Goal: Find contact information: Find contact information

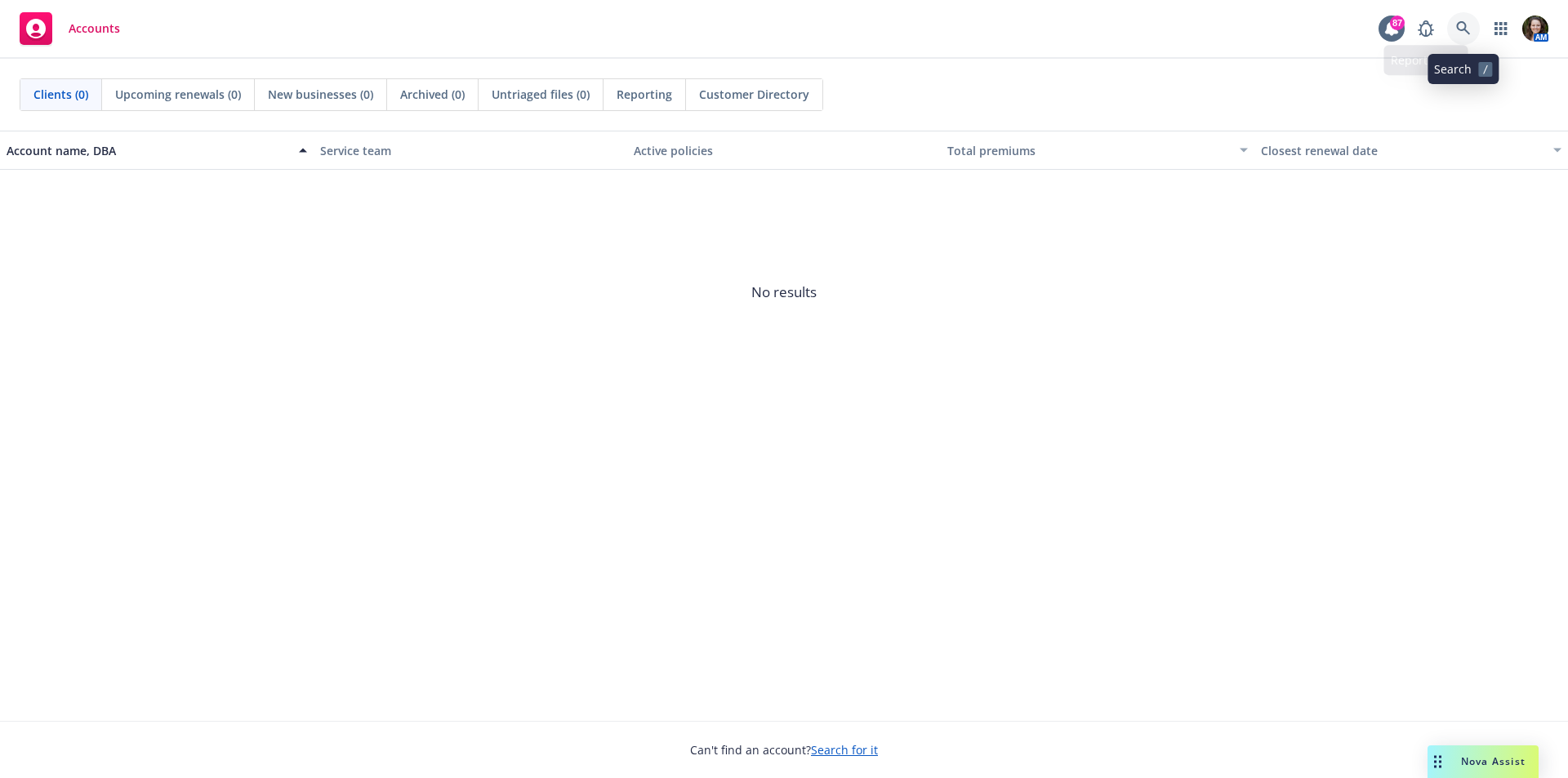
click at [1468, 24] on icon at bounding box center [1463, 28] width 14 height 14
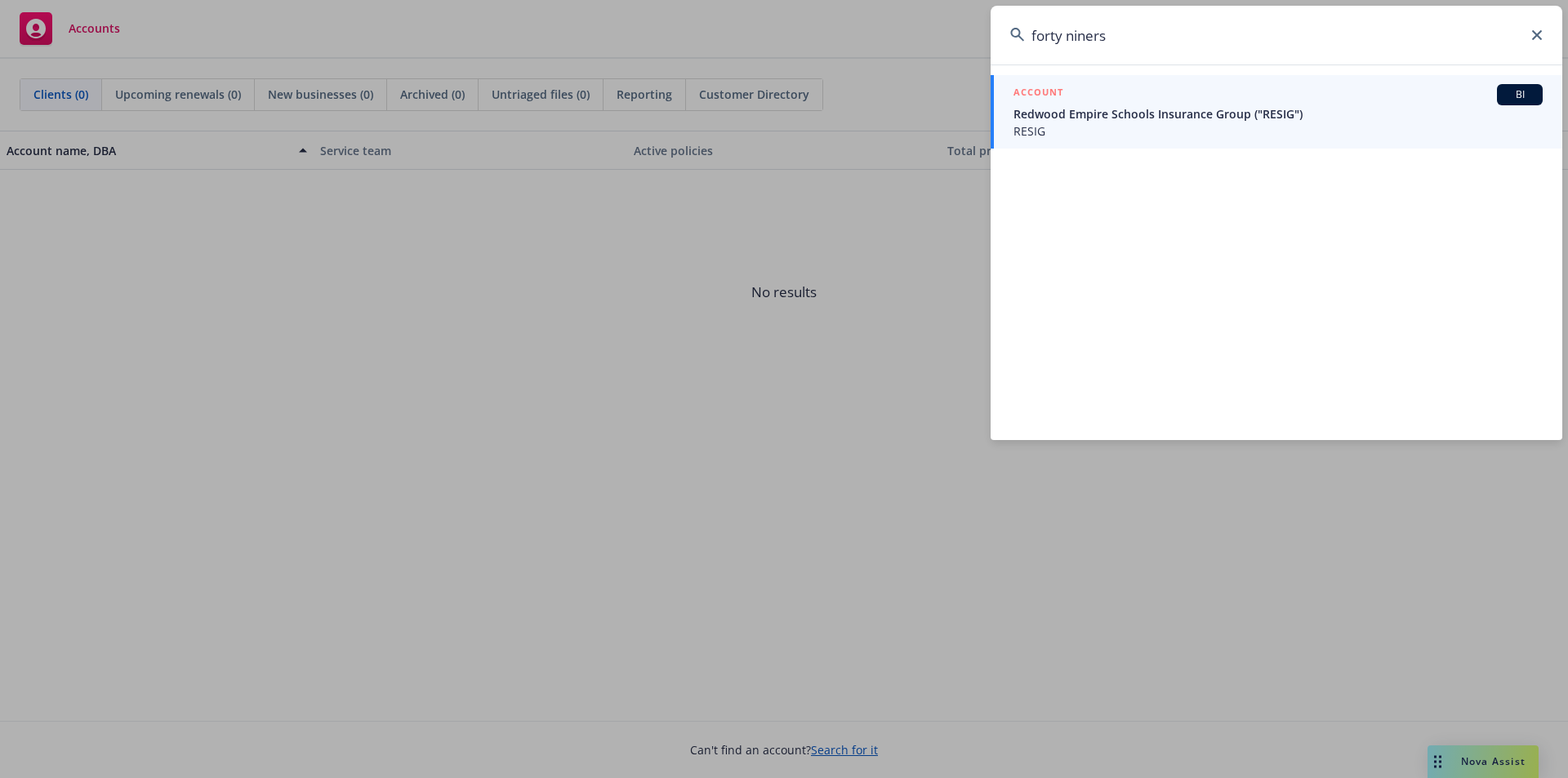
click at [1151, 37] on input "forty niners" at bounding box center [1276, 35] width 572 height 59
drag, startPoint x: 924, startPoint y: 39, endPoint x: 884, endPoint y: 42, distance: 40.1
click at [884, 42] on div "forty niners ACCOUNT BI Redwood Empire Schools Insurance Group ("RESIG") RESIG" at bounding box center [784, 389] width 1568 height 778
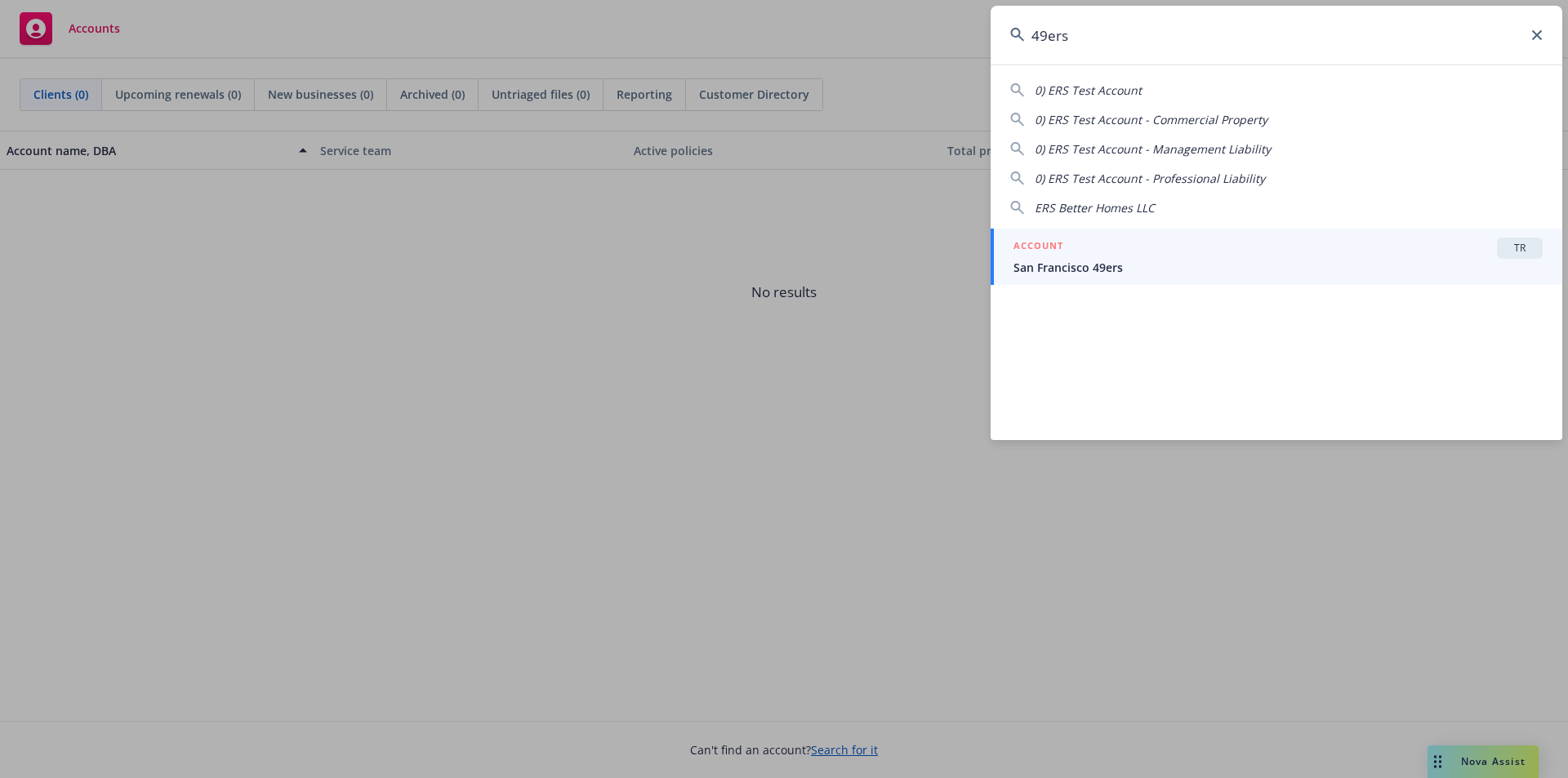
type input "49ers"
click at [1077, 245] on div "ACCOUNT TR" at bounding box center [1277, 248] width 529 height 21
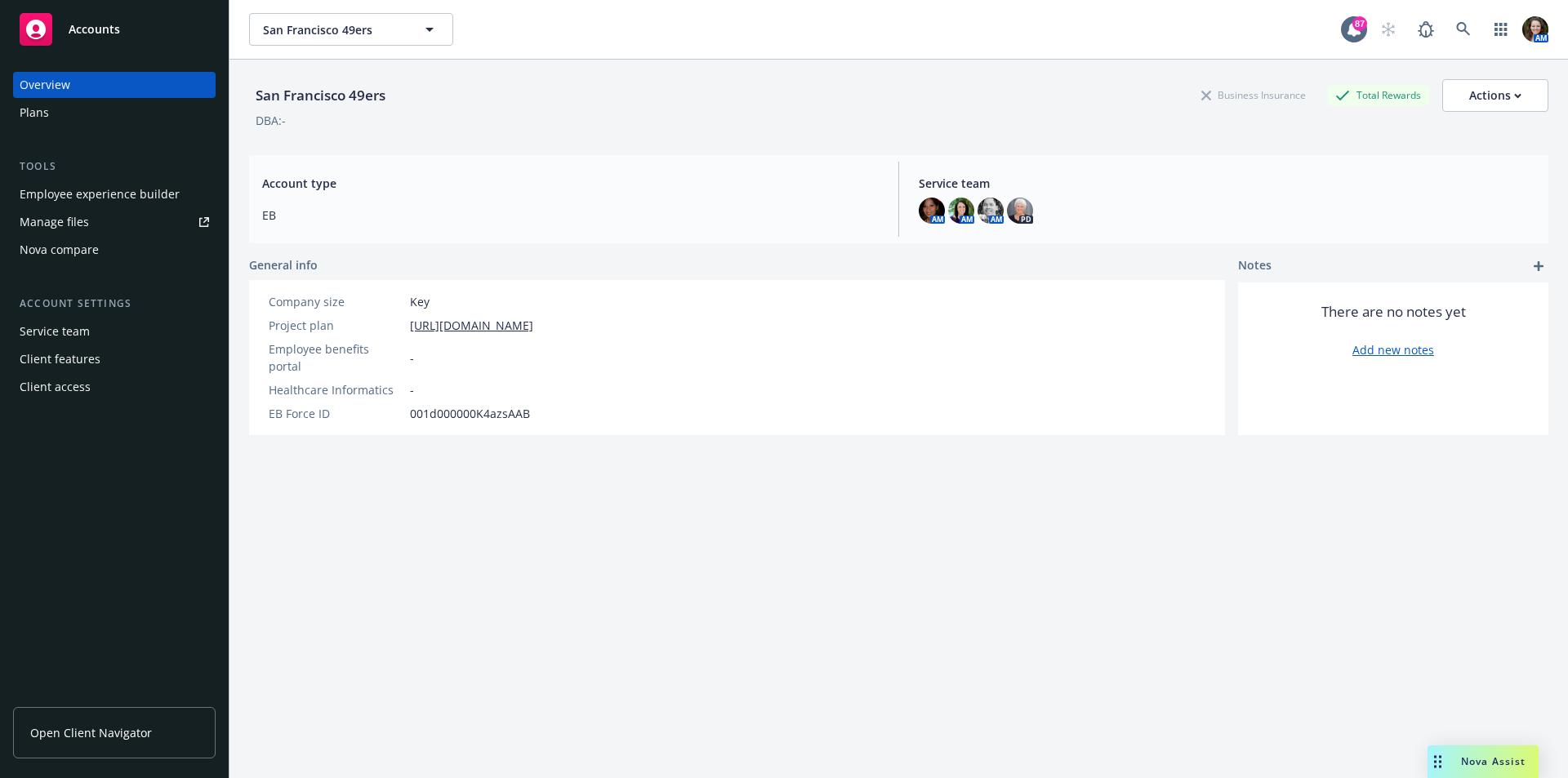
click at [120, 746] on link "Open Client Navigator" at bounding box center [115, 732] width 202 height 51
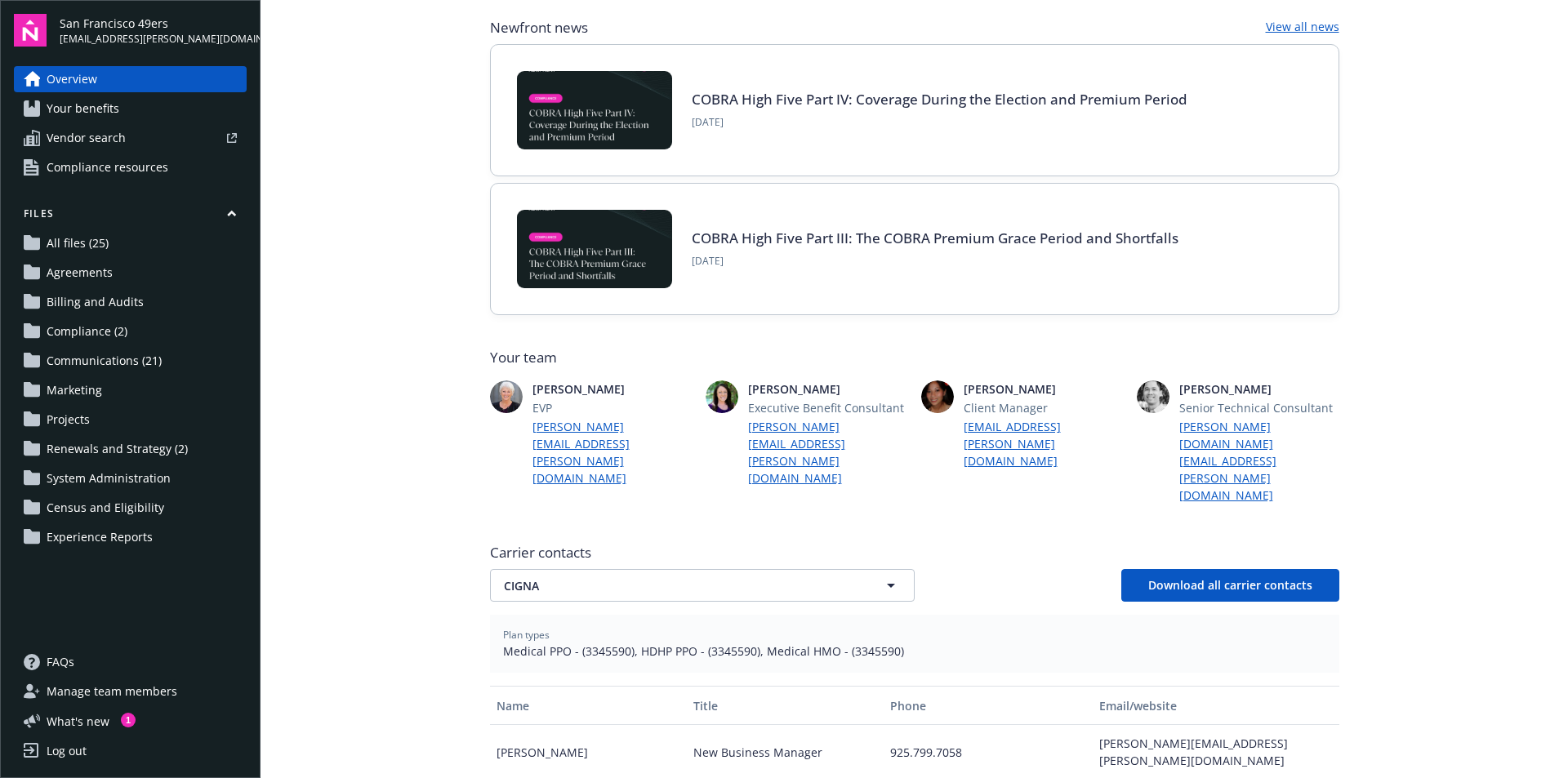
scroll to position [490, 0]
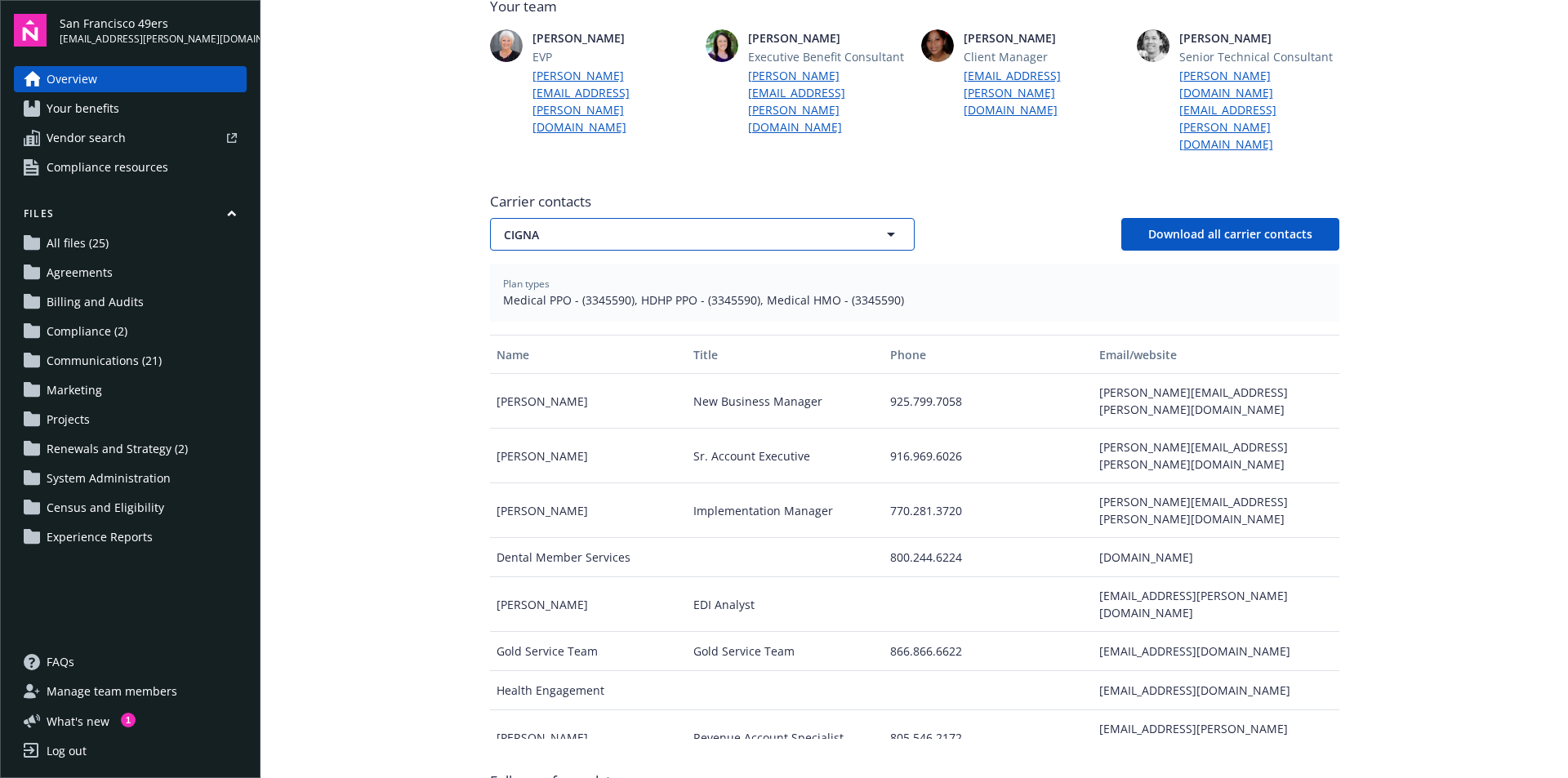
click at [695, 226] on span "CIGNA" at bounding box center [673, 235] width 340 height 17
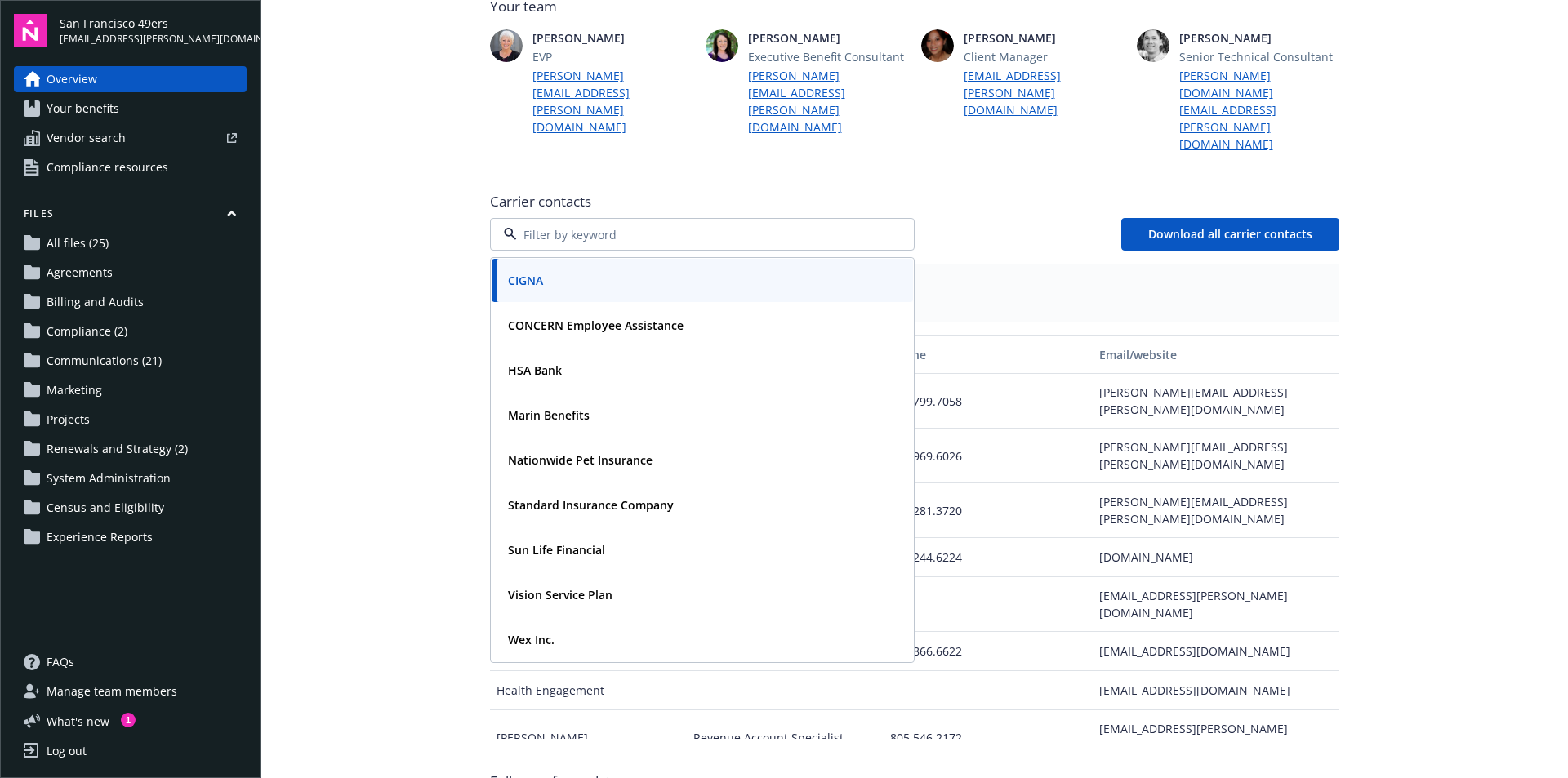
click at [906, 218] on div at bounding box center [702, 234] width 425 height 33
click at [957, 218] on div "CIGNA CONCERN Employee Assistance HSA Bank Marin Benefits Nationwide Pet Insura…" at bounding box center [915, 234] width 849 height 33
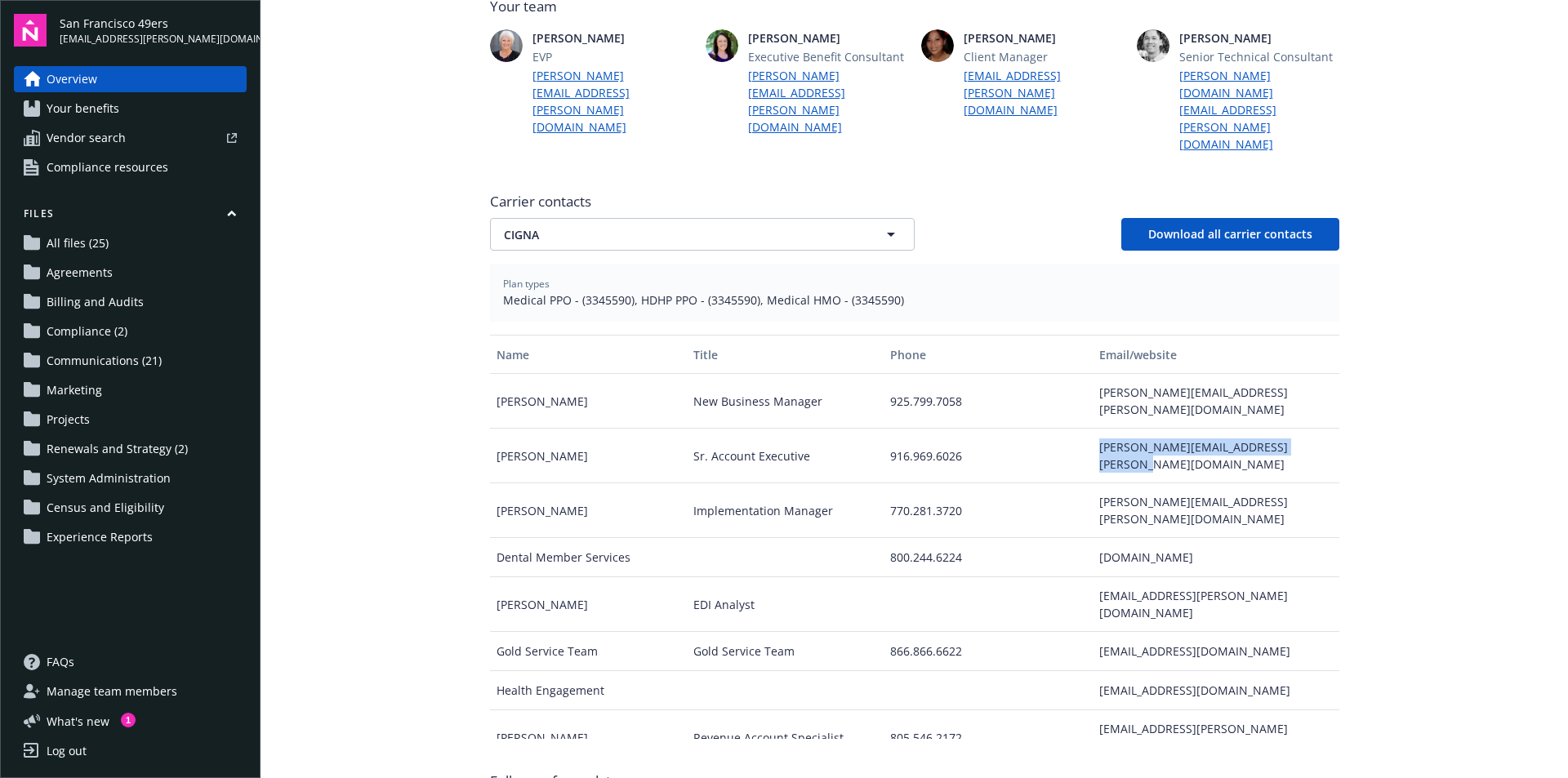
drag, startPoint x: 1241, startPoint y: 365, endPoint x: 1082, endPoint y: 366, distance: 159.0
click at [1092, 428] on div "christine.colyer@cignahealthcare.com" at bounding box center [1215, 455] width 246 height 55
copy div "christine.colyer@cignahealthcare.com"
